Goal: Navigation & Orientation: Find specific page/section

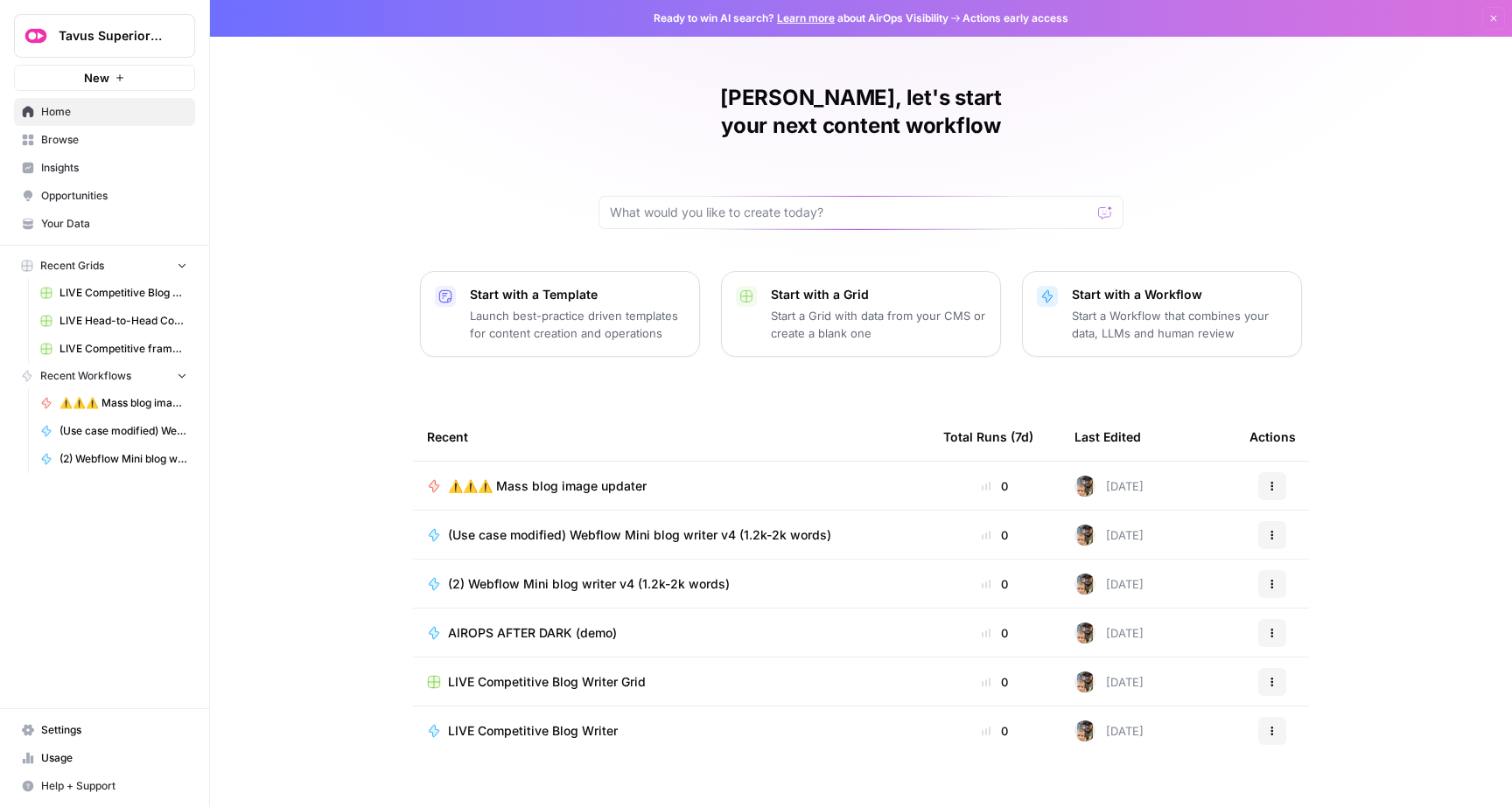
click at [95, 295] on span "LIVE Competitive Blog Writer Grid" at bounding box center [123, 293] width 128 height 16
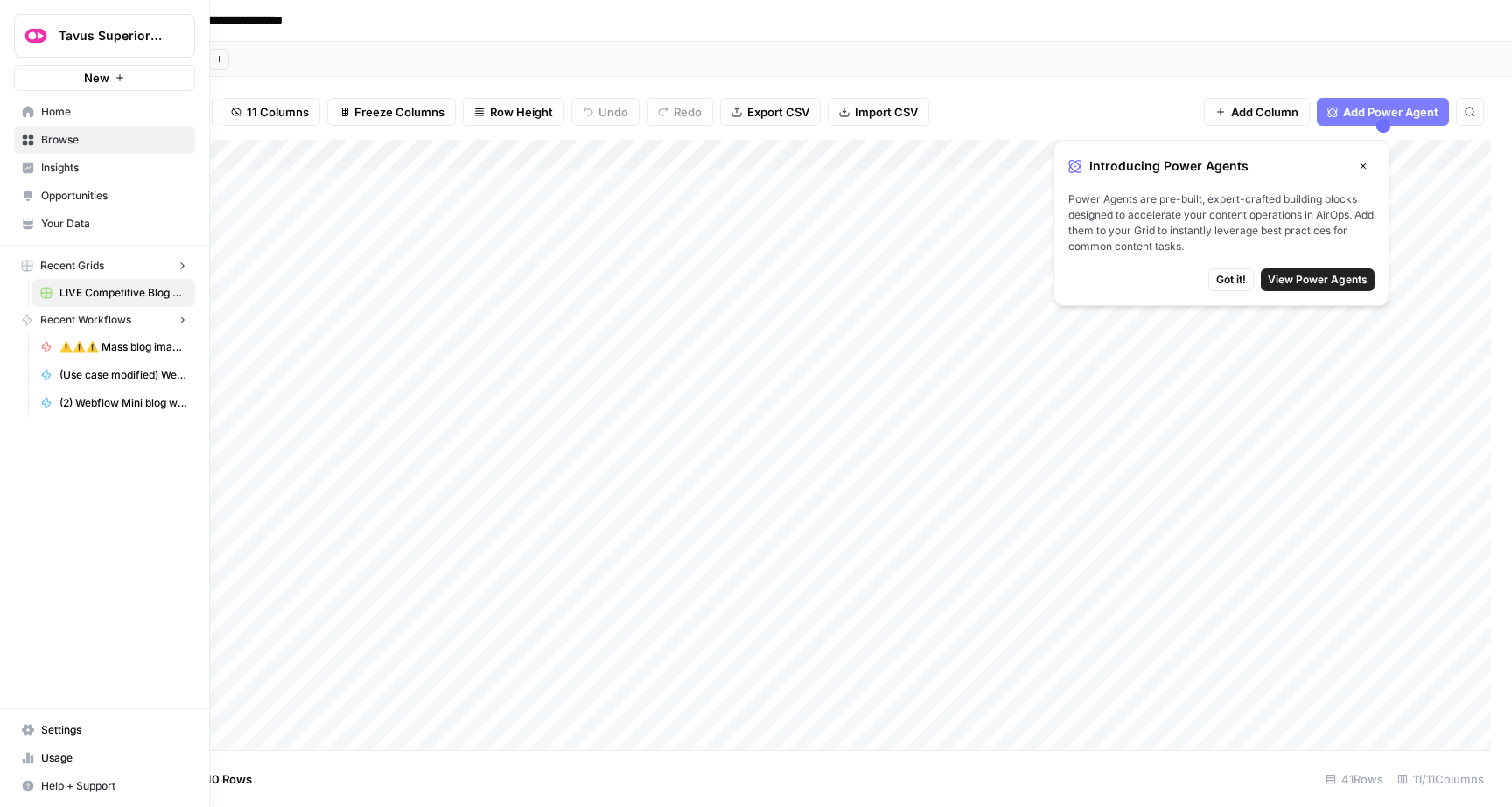
click at [19, 107] on link "Home" at bounding box center [104, 112] width 181 height 28
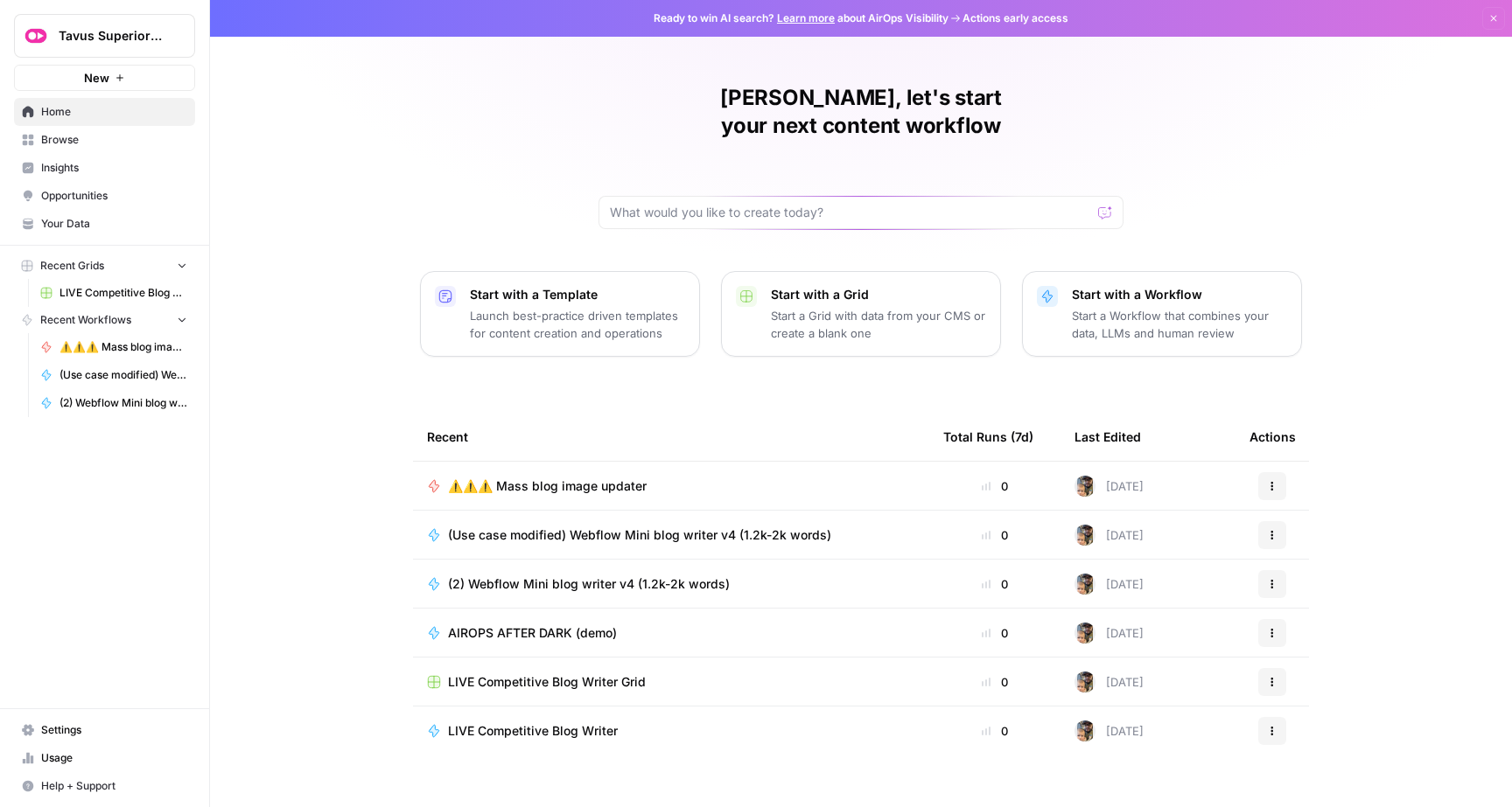
click at [71, 151] on link "Browse" at bounding box center [104, 139] width 181 height 28
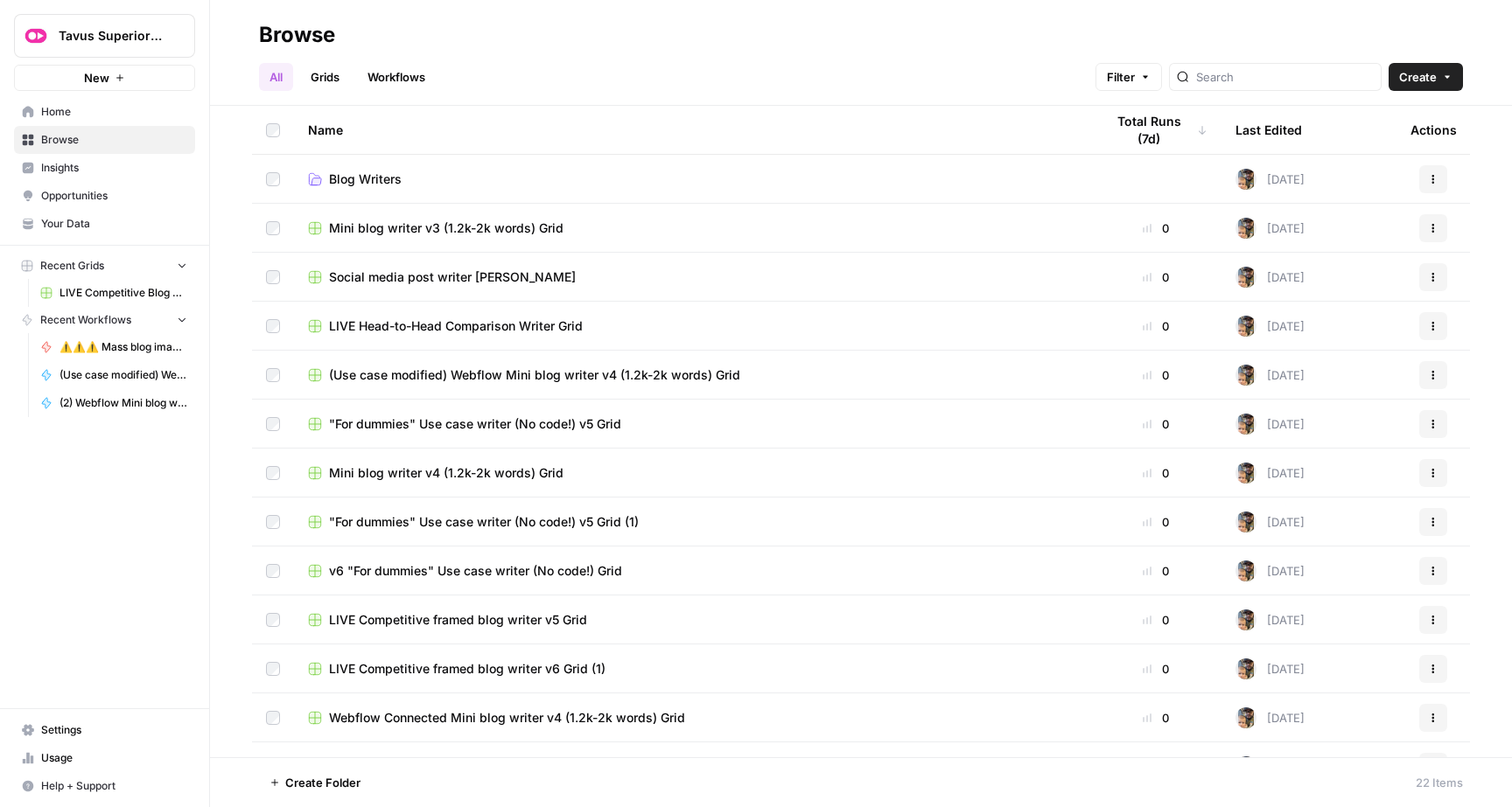
click at [379, 171] on span "Blog Writers" at bounding box center [365, 179] width 72 height 18
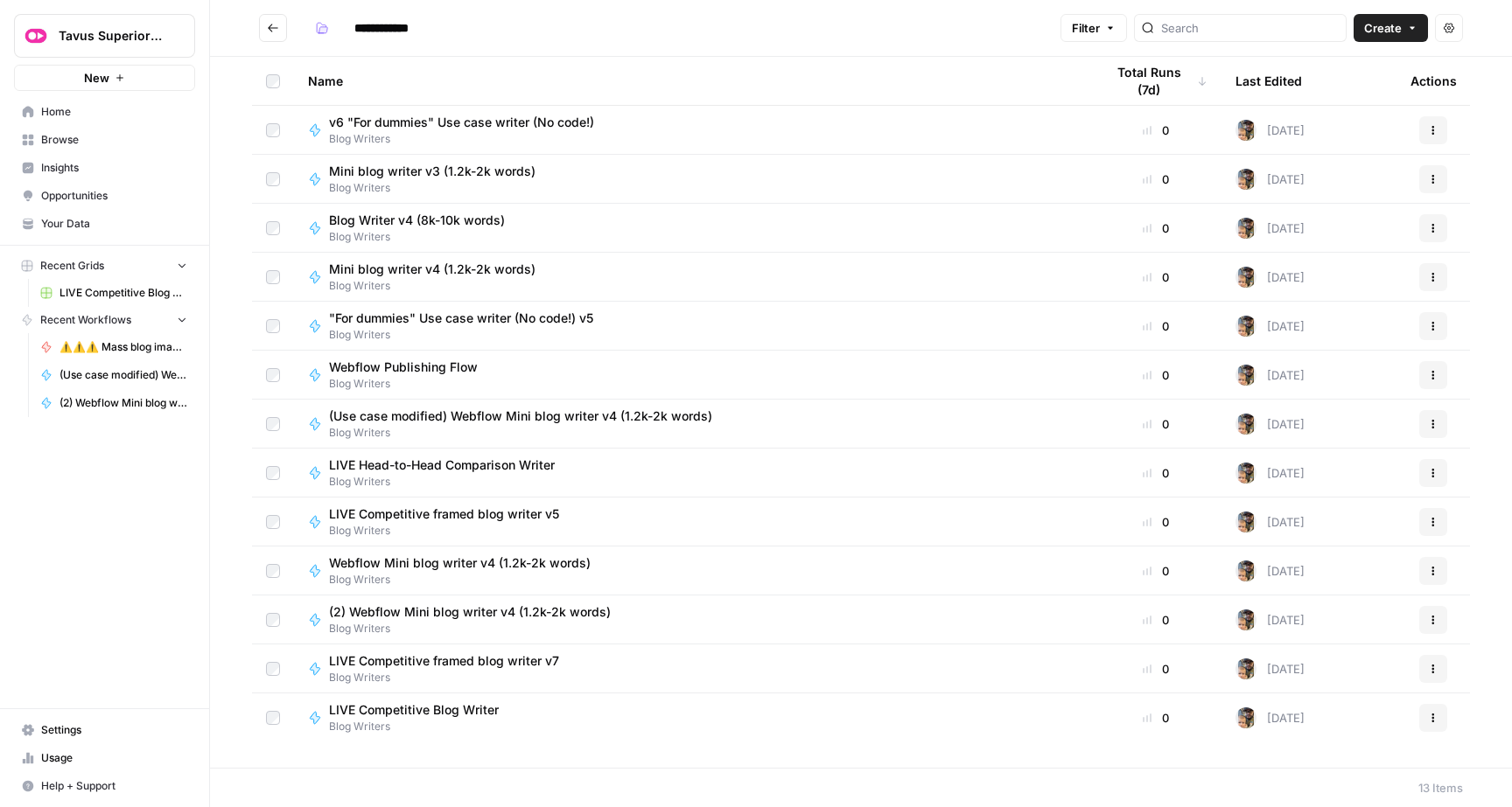
click at [155, 609] on div "Tavus Superiority New Home Browse Insights Opportunities Your Data Recent Grids…" at bounding box center [104, 404] width 209 height 807
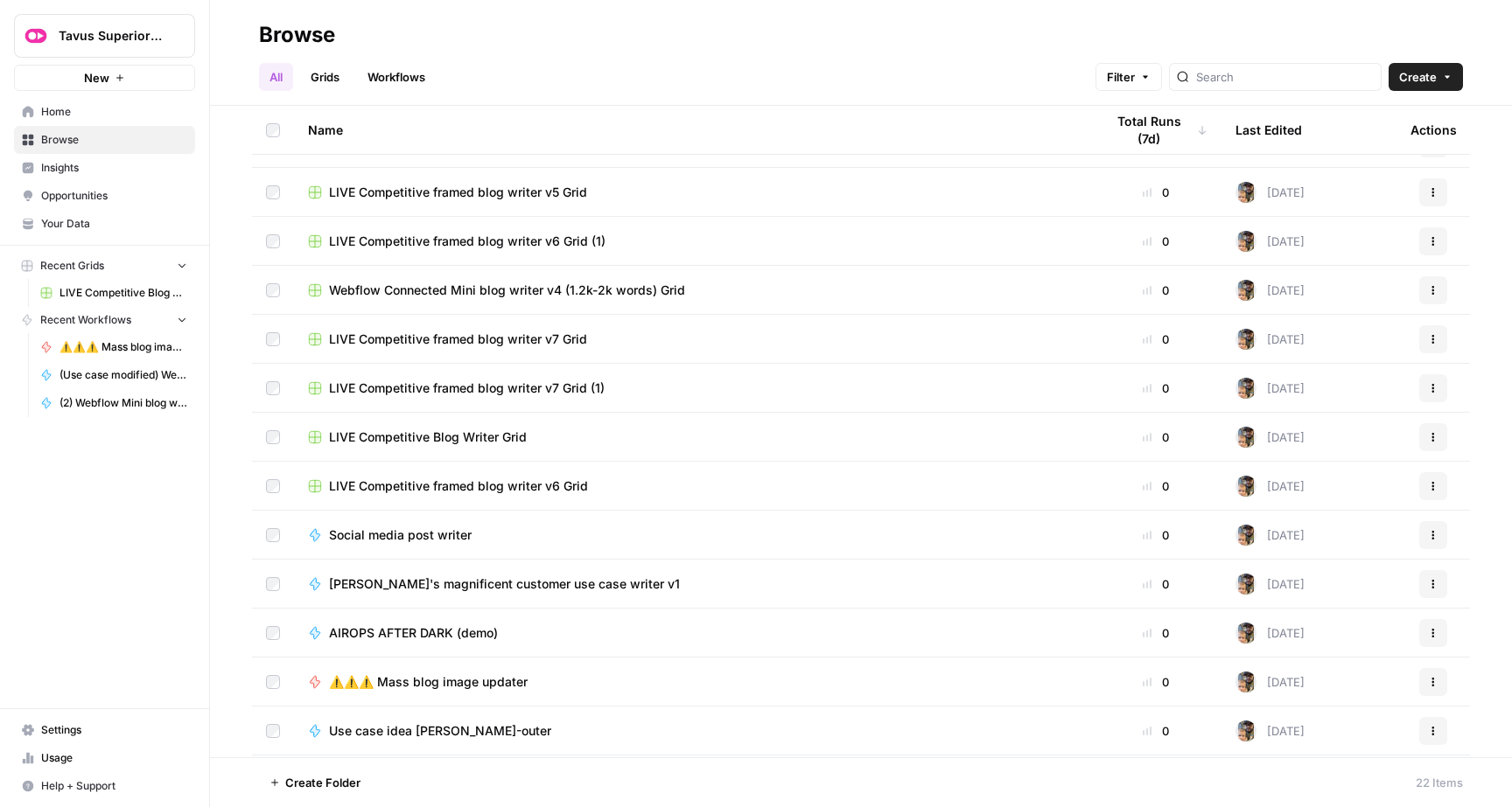
scroll to position [475, 0]
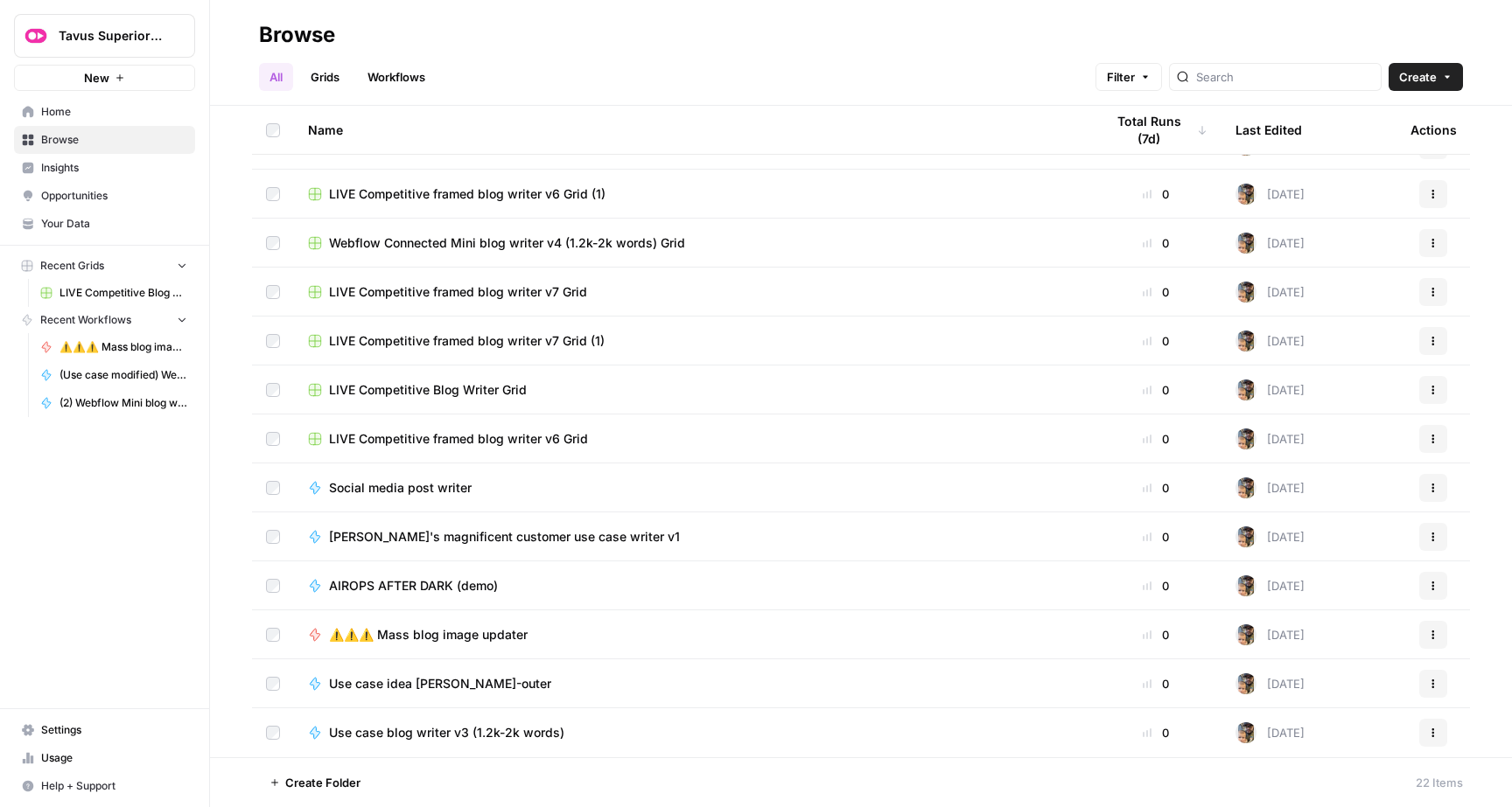
click at [534, 196] on span "LIVE Competitive framed blog writer v6 Grid (1)" at bounding box center [468, 195] width 277 height 18
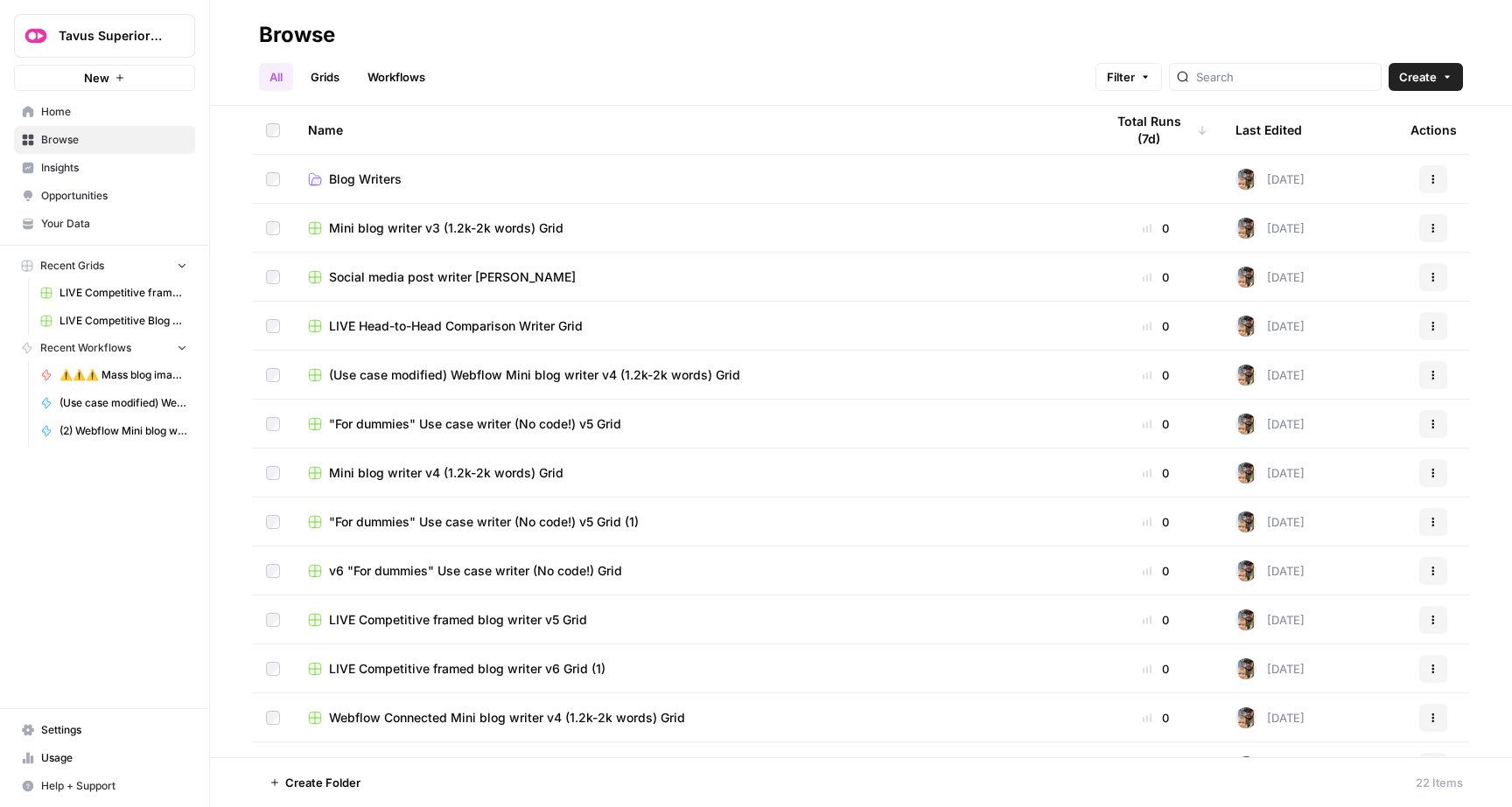
click at [1201, 128] on icon at bounding box center [1202, 130] width 11 height 11
click at [1201, 129] on icon at bounding box center [1202, 130] width 11 height 11
click at [389, 79] on link "Workflows" at bounding box center [397, 77] width 79 height 28
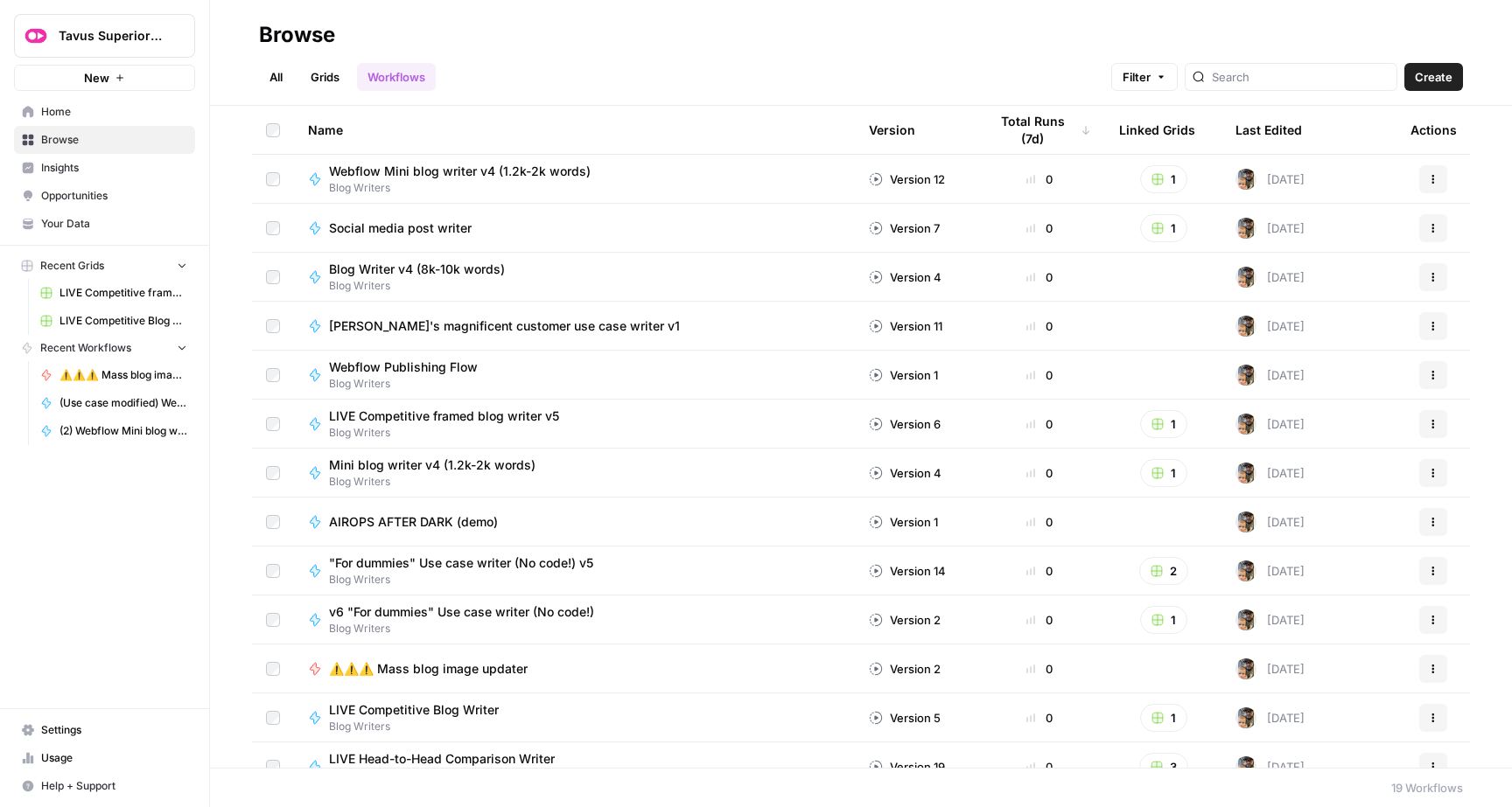
click at [1046, 117] on div "Total Runs (7d)" at bounding box center [1040, 130] width 103 height 48
click at [550, 59] on div "All Grids Workflows Filter Create" at bounding box center [861, 70] width 1204 height 42
